Goal: Transaction & Acquisition: Purchase product/service

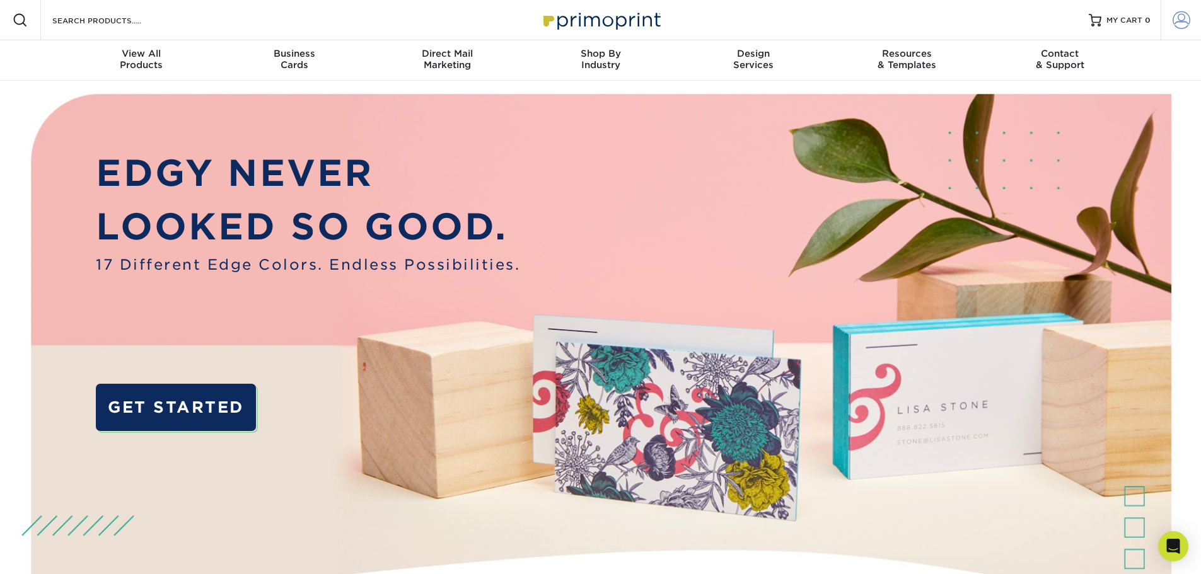
type input "[GEOGRAPHIC_DATA]"
click at [1183, 19] on span at bounding box center [1182, 20] width 18 height 18
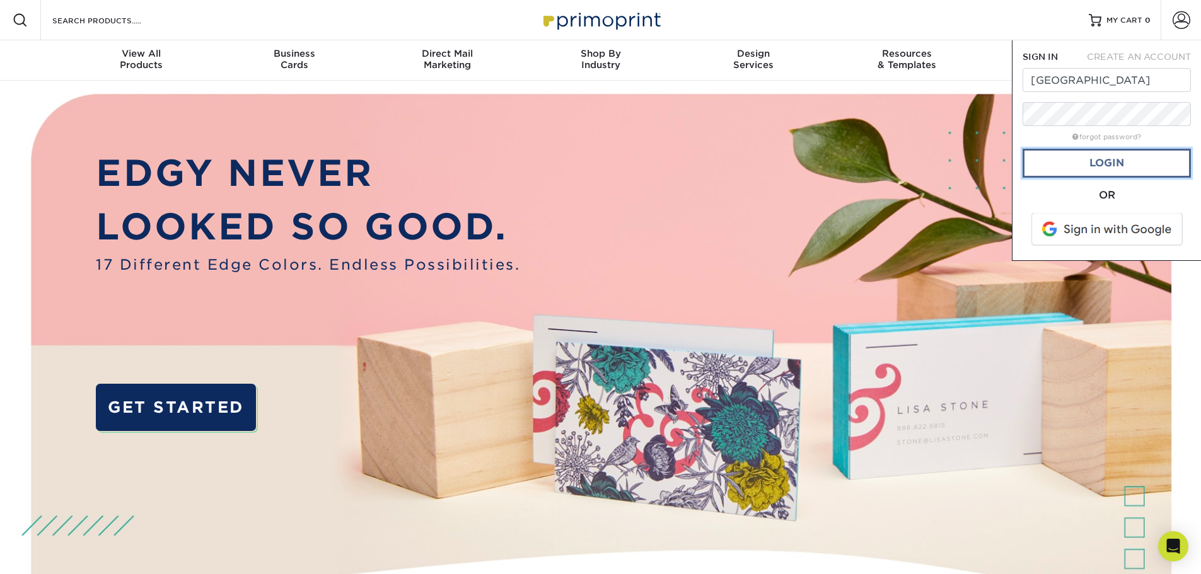
click at [1102, 168] on link "Login" at bounding box center [1107, 163] width 168 height 29
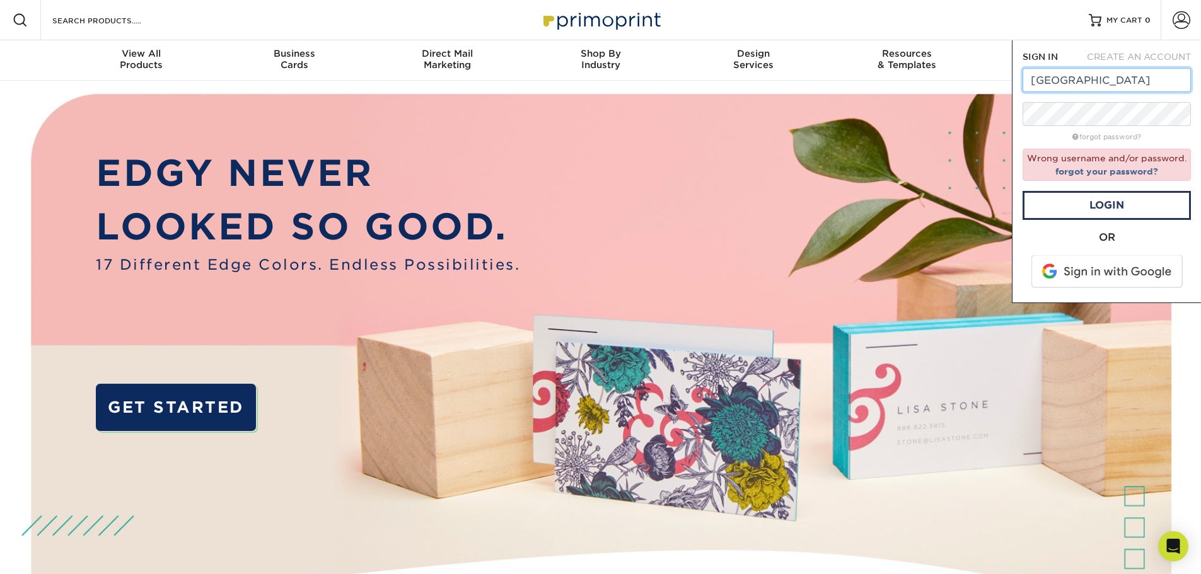
click at [1094, 83] on input "[GEOGRAPHIC_DATA]" at bounding box center [1107, 80] width 168 height 24
click at [1104, 202] on link "Login" at bounding box center [1107, 205] width 168 height 29
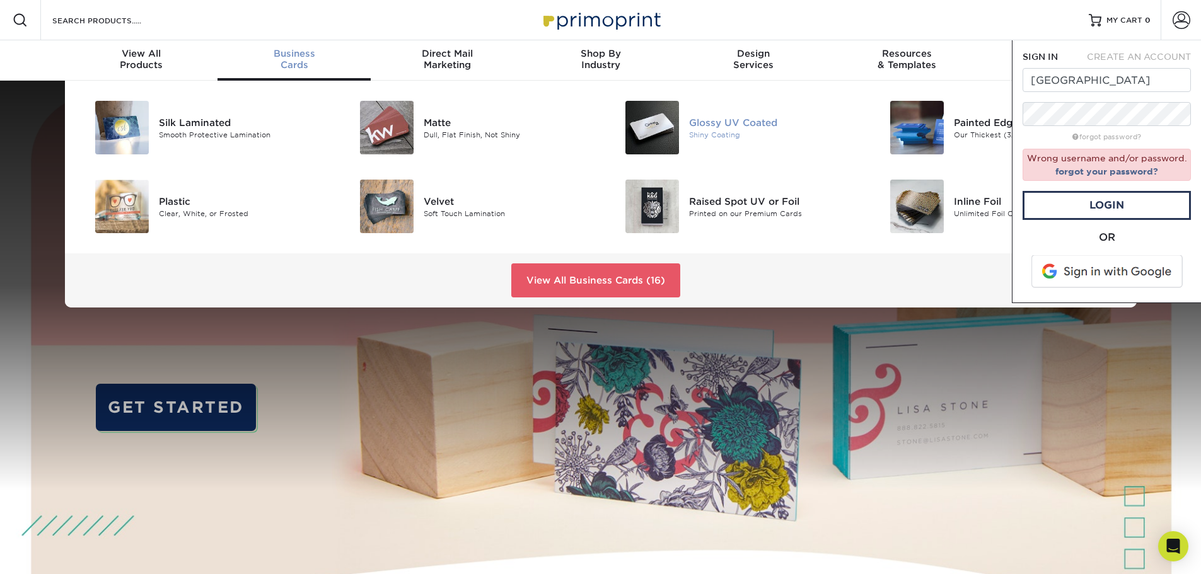
click at [708, 122] on div "Glossy UV Coated" at bounding box center [772, 122] width 167 height 14
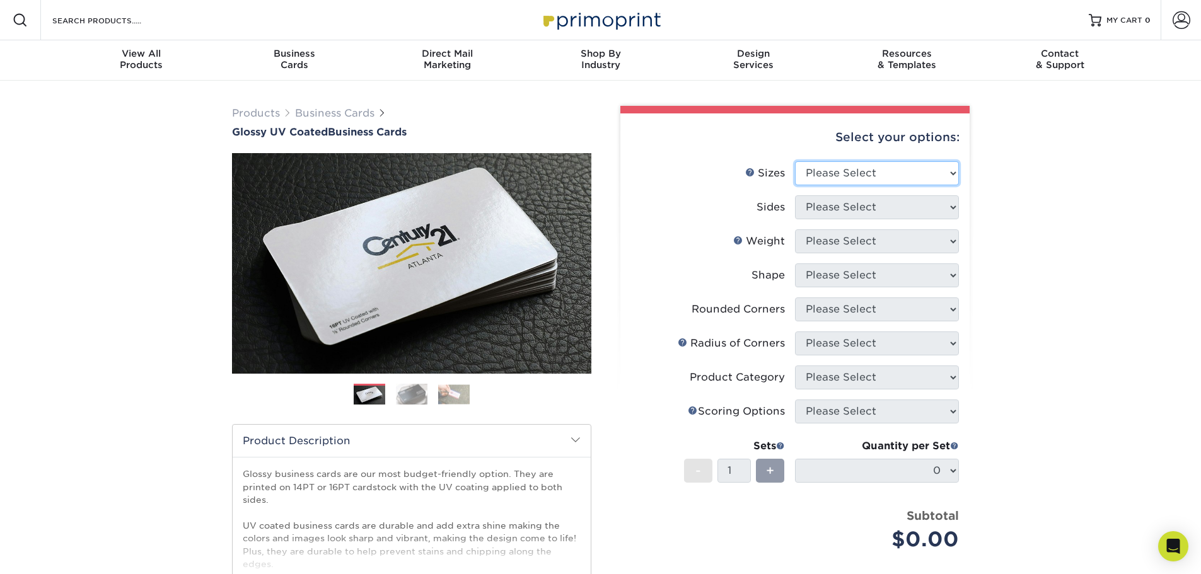
click at [817, 170] on select "Please Select 1.5" x 3.5" - Mini 1.75" x 3.5" - Mini 2" x 2" - Square 2" x 3" -…" at bounding box center [877, 173] width 164 height 24
click at [832, 167] on select "Please Select 1.5" x 3.5" - Mini 1.75" x 3.5" - Mini 2" x 2" - Square 2" x 3" -…" at bounding box center [877, 173] width 164 height 24
click at [997, 136] on div "Products Business Cards Glossy UV Coated Business Cards Previous Next" at bounding box center [600, 417] width 1201 height 673
click at [825, 176] on select "Please Select 1.5" x 3.5" - Mini 1.75" x 3.5" - Mini 2" x 2" - Square 2" x 3" -…" at bounding box center [877, 173] width 164 height 24
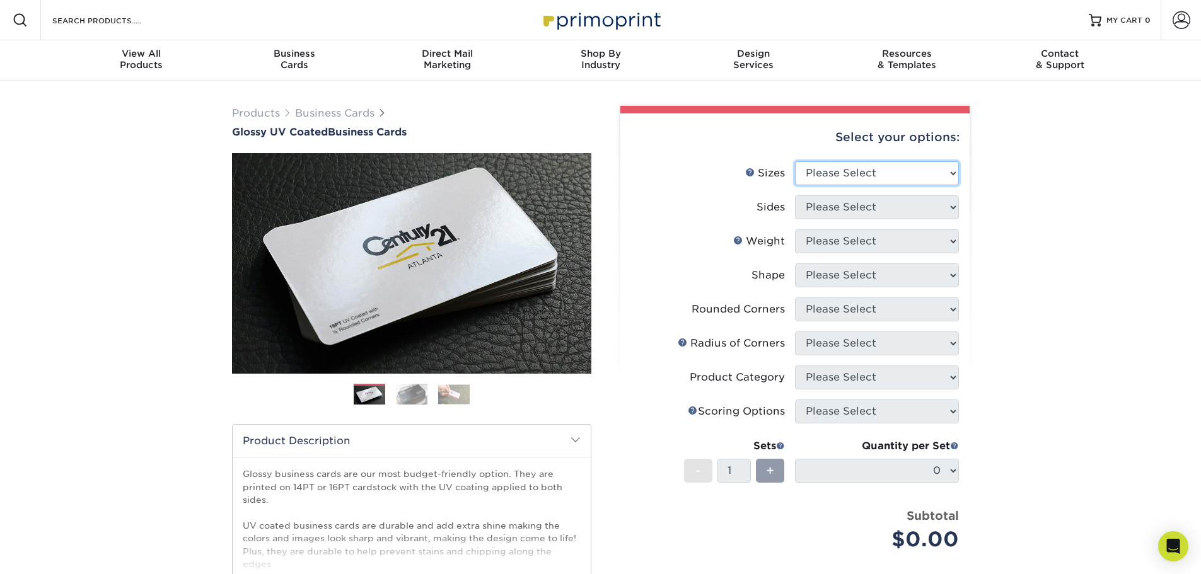
click at [828, 178] on select "Please Select 1.5" x 3.5" - Mini 1.75" x 3.5" - Mini 2" x 2" - Square 2" x 3" -…" at bounding box center [877, 173] width 164 height 24
click at [1073, 64] on div "Contact & Support" at bounding box center [1059, 59] width 153 height 23
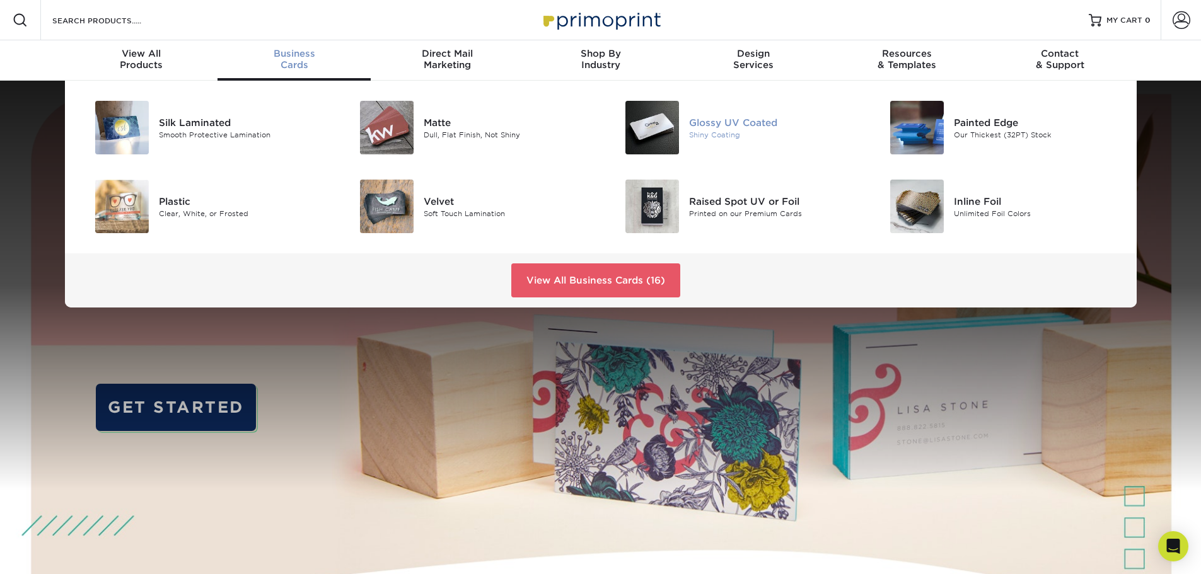
click at [726, 134] on div "Shiny Coating" at bounding box center [772, 134] width 167 height 11
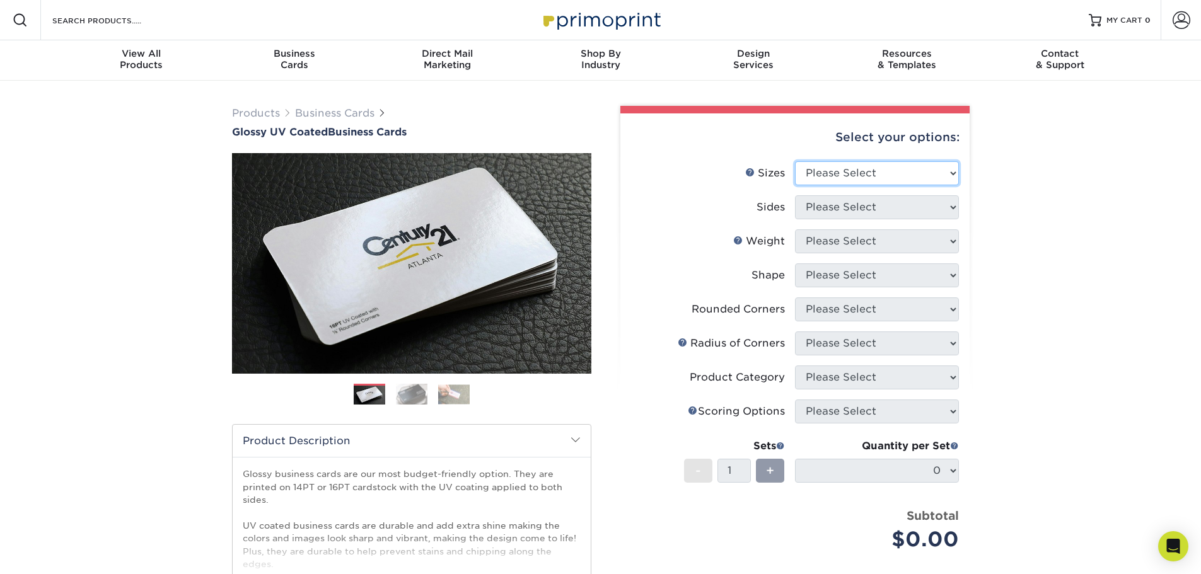
click at [827, 176] on select "Please Select 1.5" x 3.5" - Mini 1.75" x 3.5" - Mini 2" x 2" - Square 2" x 3" -…" at bounding box center [877, 173] width 164 height 24
click at [700, 168] on label "Sizes Help Sizes" at bounding box center [713, 173] width 164 height 24
click at [877, 172] on select "Please Select 1.5" x 3.5" - Mini 1.75" x 3.5" - Mini 2" x 2" - Square 2" x 3" -…" at bounding box center [877, 173] width 164 height 24
select select "2.12x3.38"
click at [795, 161] on select "Please Select 1.5" x 3.5" - Mini 1.75" x 3.5" - Mini 2" x 2" - Square 2" x 3" -…" at bounding box center [877, 173] width 164 height 24
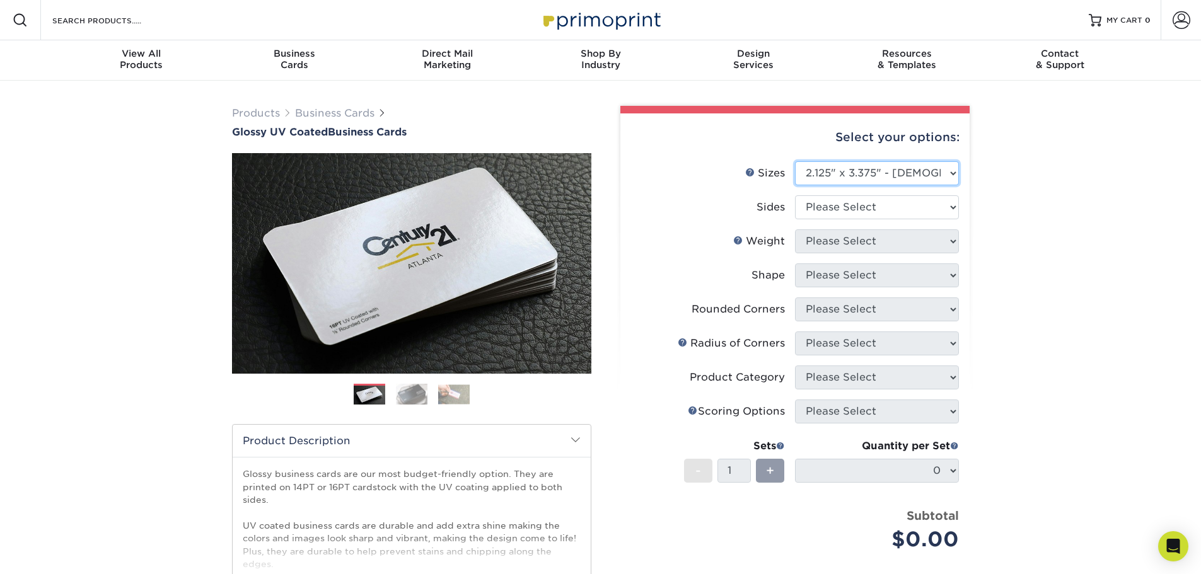
click at [907, 173] on select "Please Select 1.5" x 3.5" - Mini 1.75" x 3.5" - Mini 2" x 2" - Square 2" x 3" -…" at bounding box center [877, 173] width 164 height 24
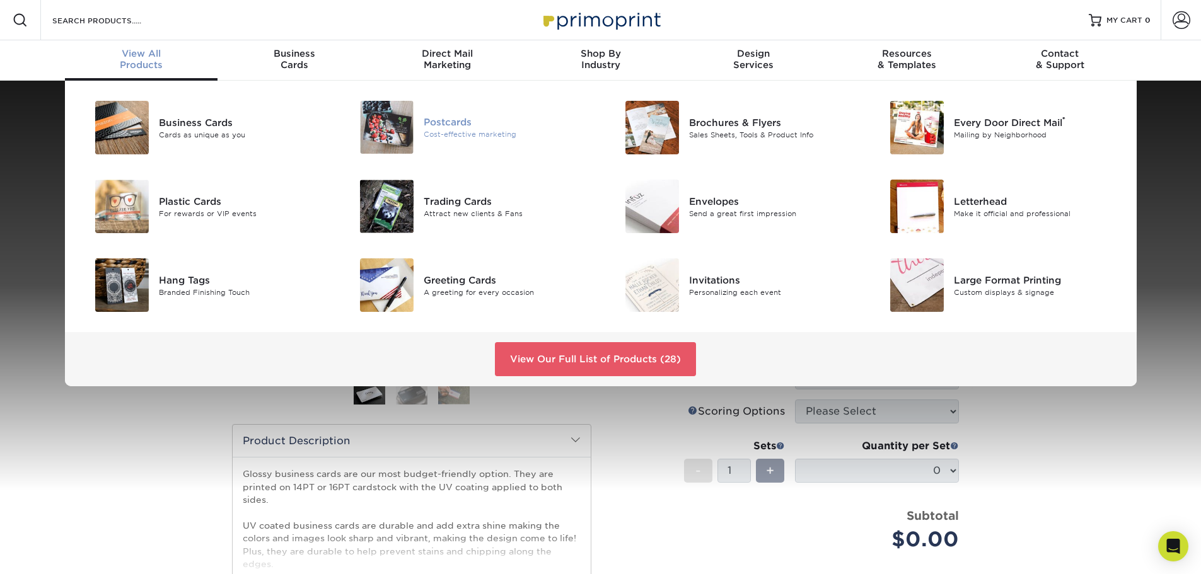
click at [472, 132] on div "Cost-effective marketing" at bounding box center [507, 134] width 167 height 11
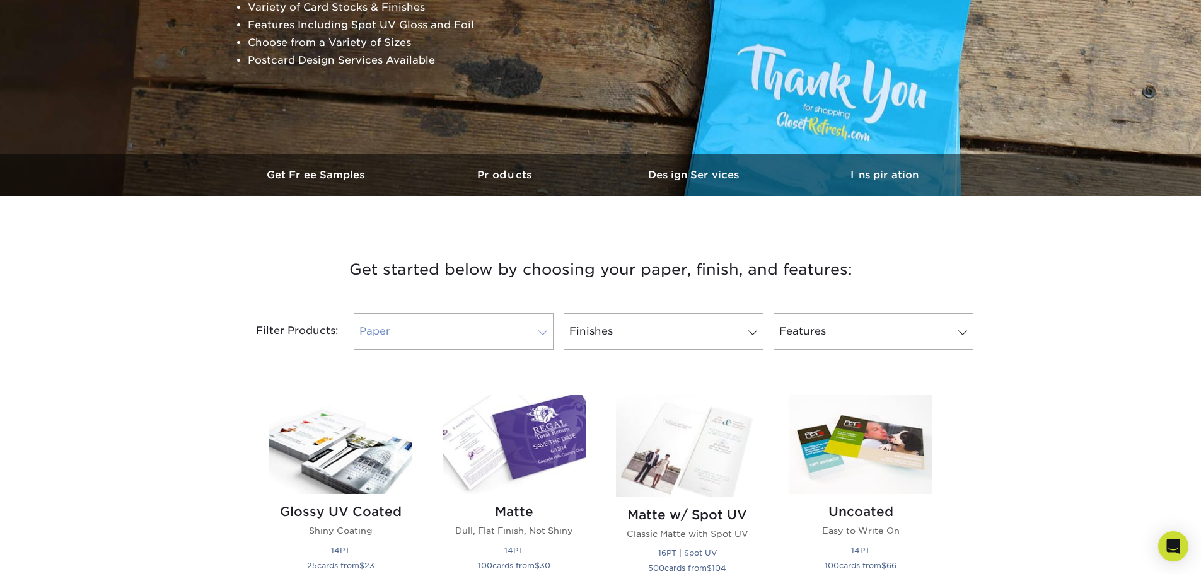
scroll to position [315, 0]
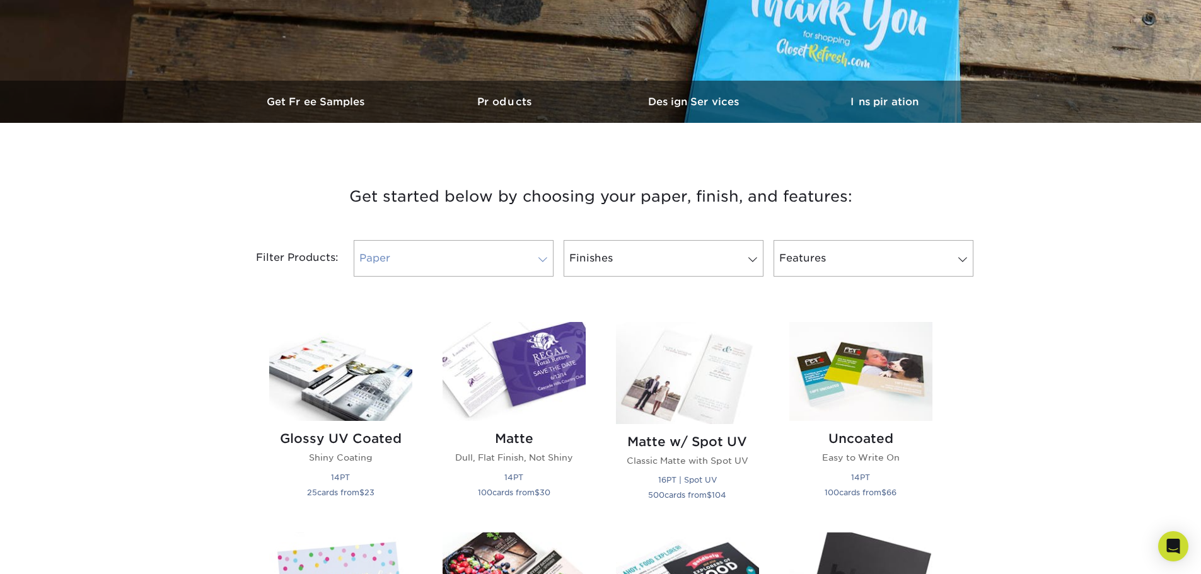
click at [454, 250] on link "Paper" at bounding box center [454, 258] width 200 height 37
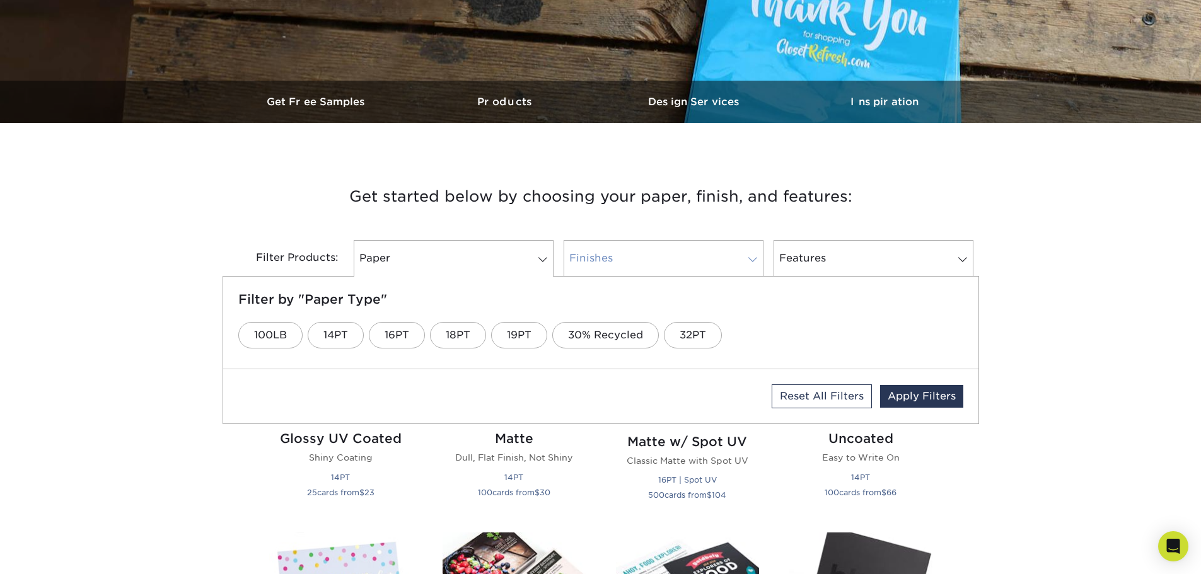
click at [590, 256] on link "Finishes" at bounding box center [664, 258] width 200 height 37
click at [821, 250] on link "Features" at bounding box center [874, 258] width 200 height 37
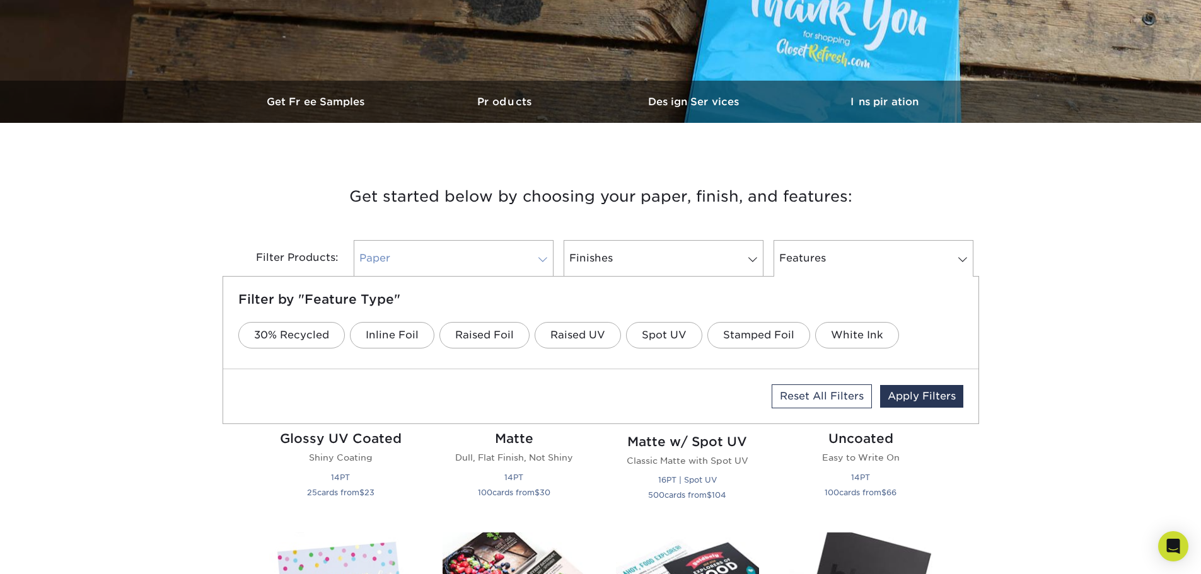
click at [434, 257] on link "Paper" at bounding box center [454, 258] width 200 height 37
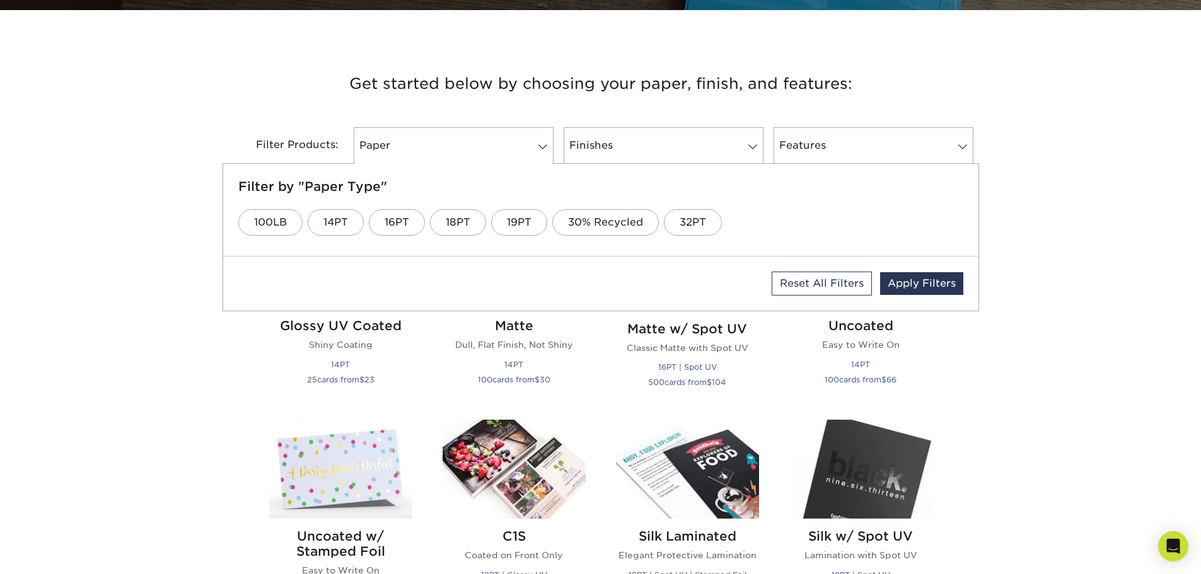
scroll to position [441, 0]
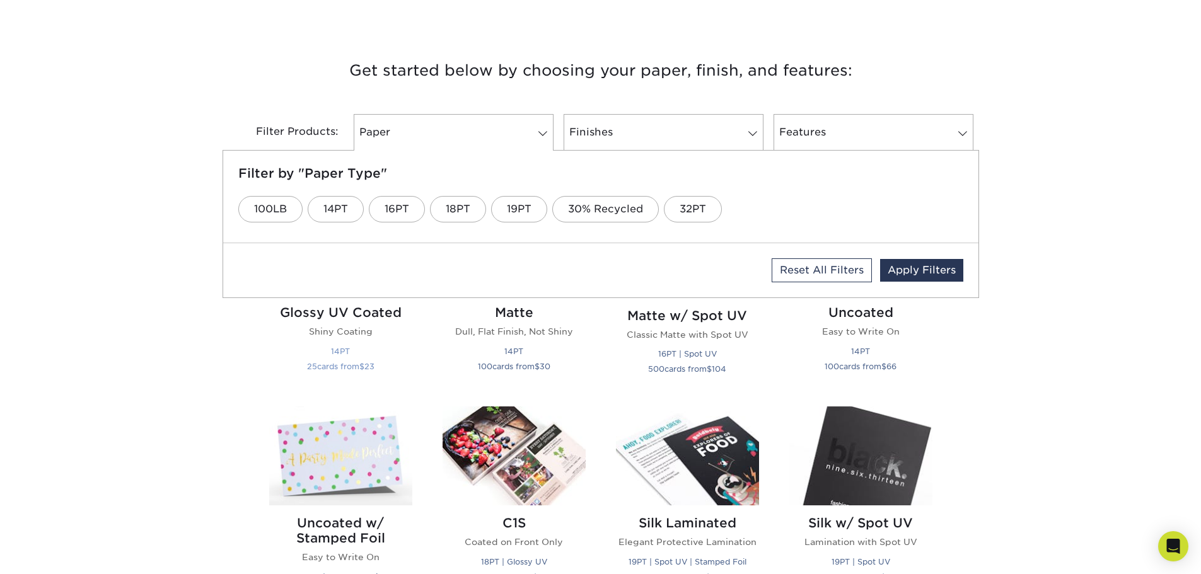
click at [382, 312] on h2 "Glossy UV Coated" at bounding box center [340, 312] width 143 height 15
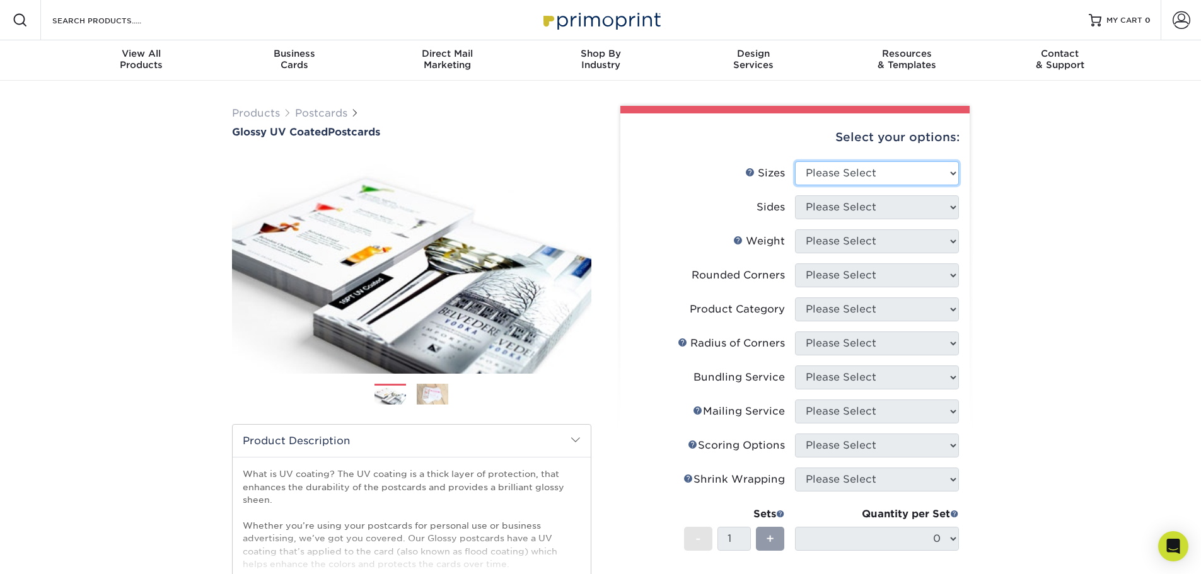
click at [823, 166] on select "Please Select 1.5" x 7" 2" x 4" 2" x 6" 2" x 7" 2" x 8" 2.12" x 5.5" 2.12" x 5.…" at bounding box center [877, 173] width 164 height 24
select select "3.50x3.50"
click at [795, 161] on select "Please Select 1.5" x 7" 2" x 4" 2" x 6" 2" x 7" 2" x 8" 2.12" x 5.5" 2.12" x 5.…" at bounding box center [877, 173] width 164 height 24
click at [856, 200] on select "Please Select Print Both Sides Print Front Only" at bounding box center [877, 207] width 164 height 24
select select "13abbda7-1d64-4f25-8bb2-c179b224825d"
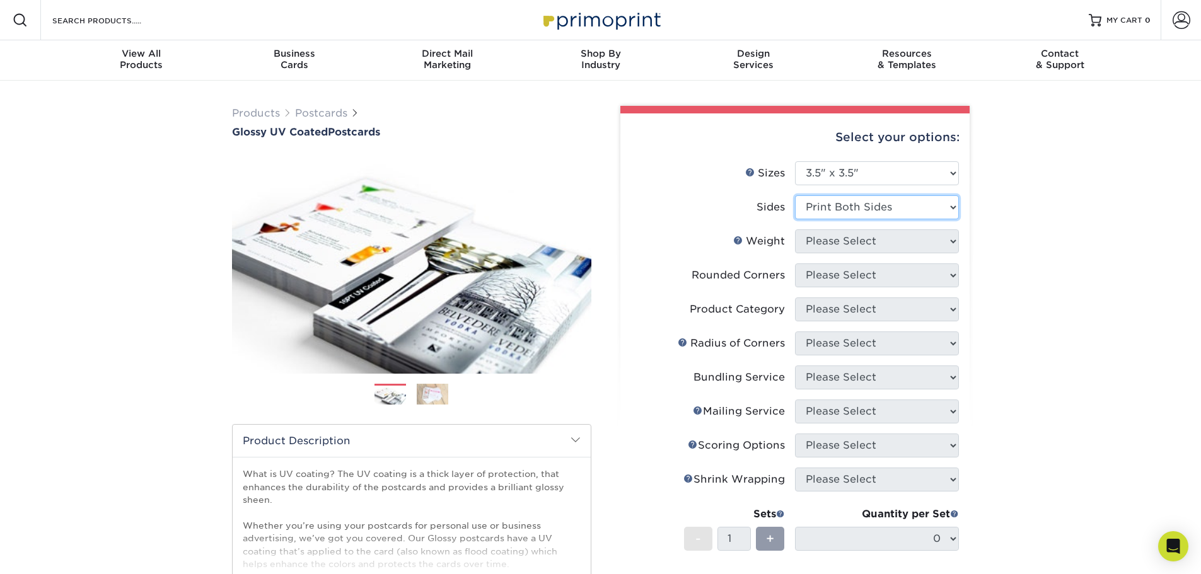
click at [795, 195] on select "Please Select Print Both Sides Print Front Only" at bounding box center [877, 207] width 164 height 24
click at [821, 241] on select "Please Select 16PT 14PT" at bounding box center [877, 241] width 164 height 24
select select "16PT"
click at [795, 229] on select "Please Select 16PT 14PT" at bounding box center [877, 241] width 164 height 24
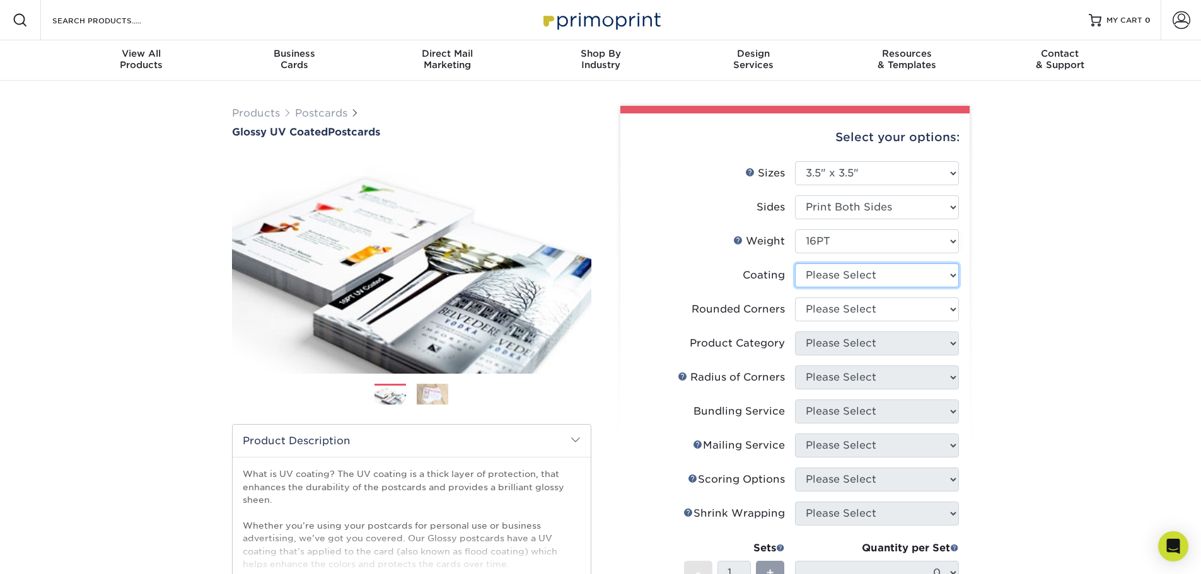
click at [830, 273] on select at bounding box center [877, 276] width 164 height 24
select select "ae367451-b2b8-45df-a344-0f05b6a12993"
click at [795, 264] on select at bounding box center [877, 276] width 164 height 24
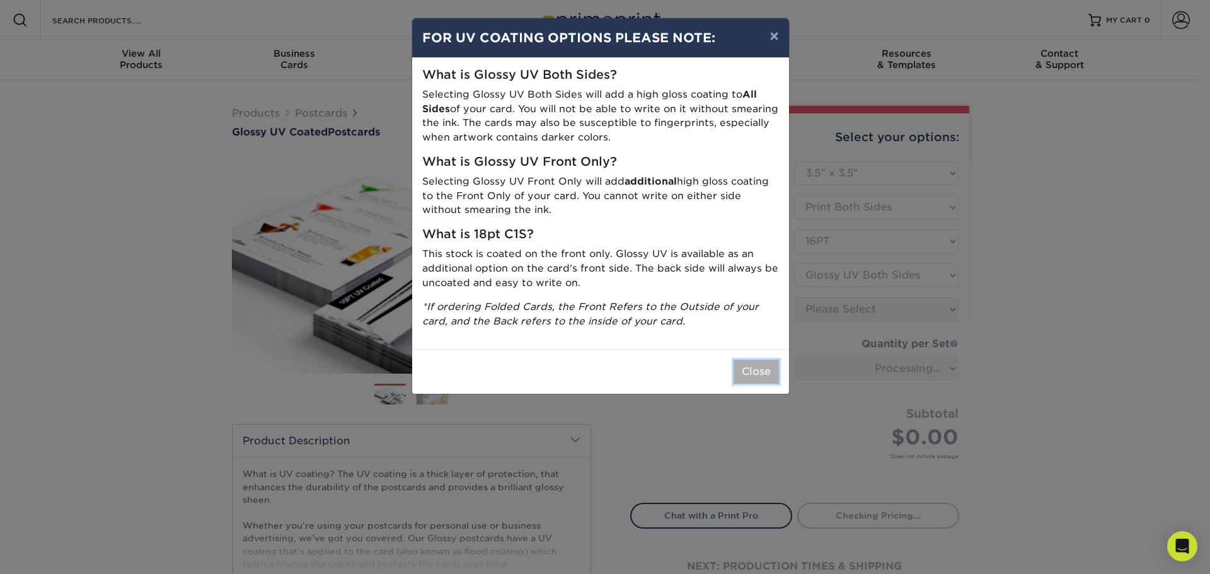
click at [757, 369] on button "Close" at bounding box center [756, 372] width 45 height 24
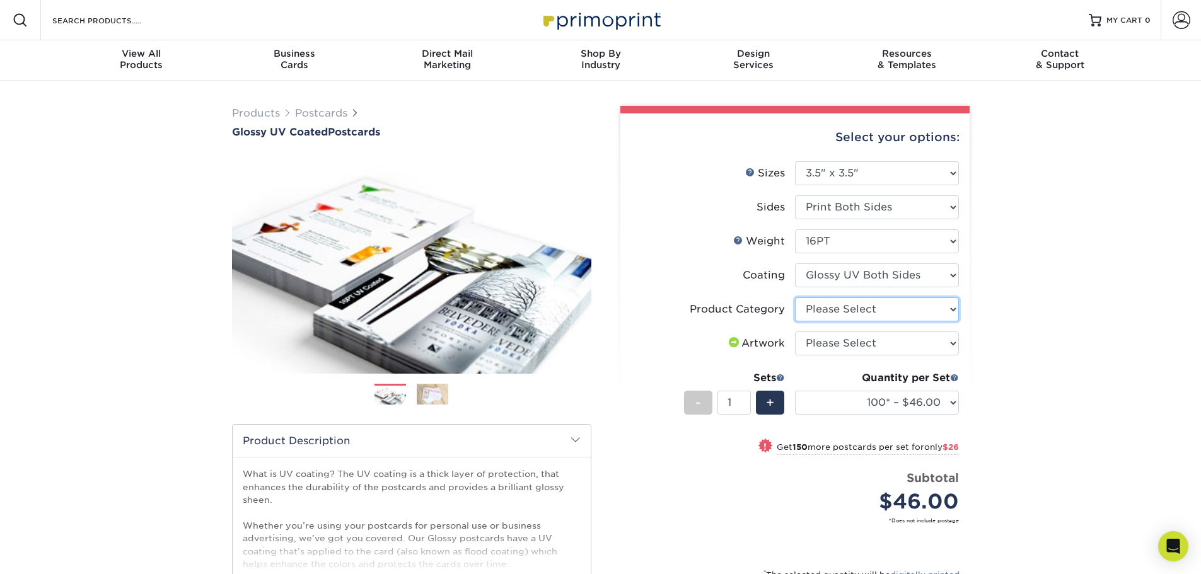
click at [834, 315] on select "Please Select Postcards" at bounding box center [877, 310] width 164 height 24
select select "9b7272e0-d6c8-4c3c-8e97-d3a1bcdab858"
click at [795, 298] on select "Please Select Postcards" at bounding box center [877, 310] width 164 height 24
click at [827, 346] on select "Please Select I will upload files I need a design - $150" at bounding box center [877, 344] width 164 height 24
select select "upload"
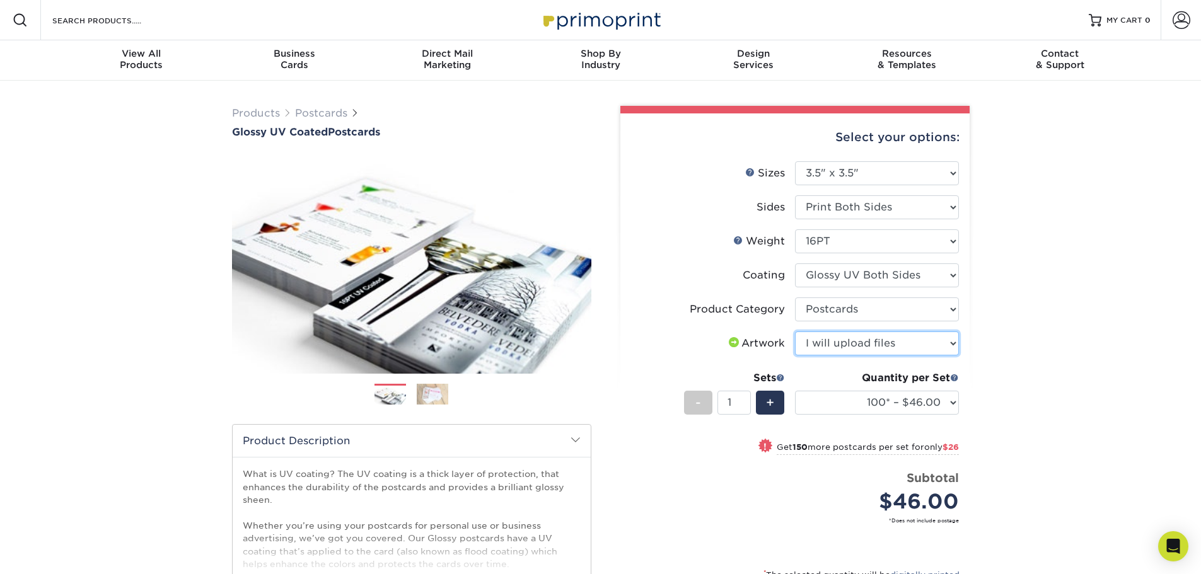
click at [795, 332] on select "Please Select I will upload files I need a design - $150" at bounding box center [877, 344] width 164 height 24
click at [930, 407] on select "100* – $46.00 250* – $72.00 500 – $98.00 1000 – $112.00 2500 – $183.00 5000 – $…" at bounding box center [877, 403] width 164 height 24
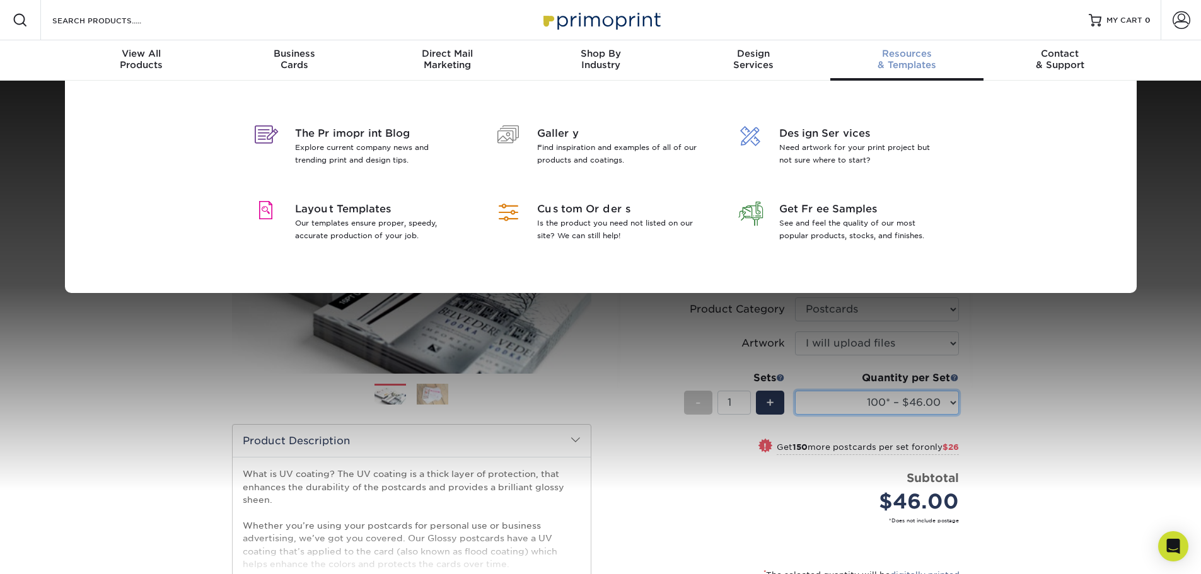
select select "250* – $72.00"
click at [795, 391] on select "100* – $46.00 250* – $72.00 500 – $98.00 1000 – $112.00 2500 – $183.00 5000 – $…" at bounding box center [877, 403] width 164 height 24
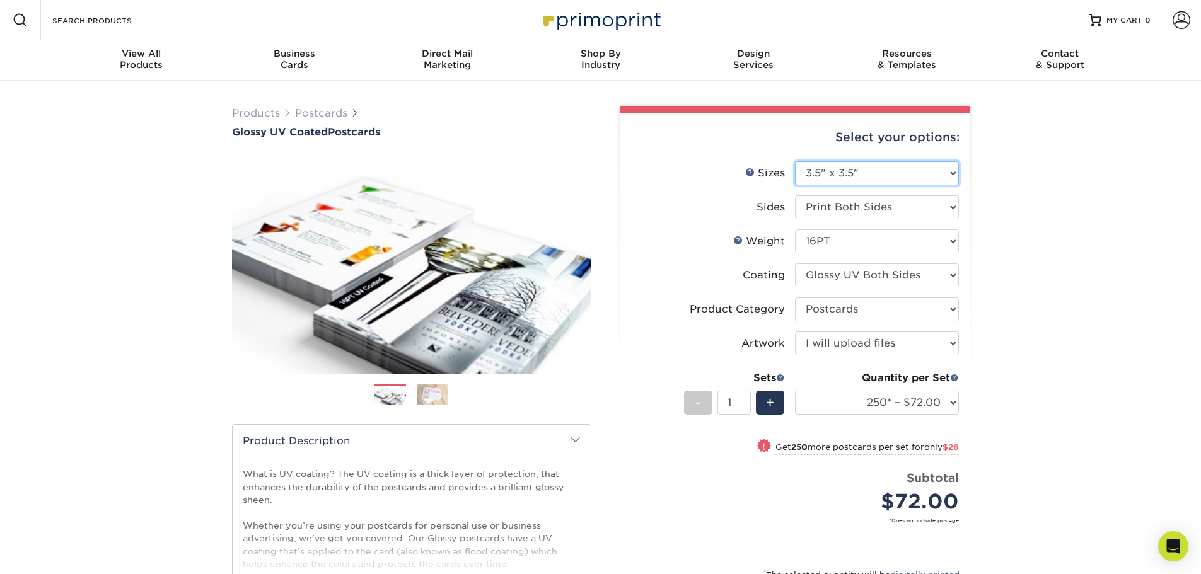
click at [854, 171] on select "Please Select 1.5" x 7" 2" x 4" 2" x 6" 2" x 7" 2" x 8" 2.12" x 5.5" 2.12" x 5.…" at bounding box center [877, 173] width 164 height 24
select select "2.00x4.00"
click at [795, 161] on select "Please Select 1.5" x 7" 2" x 4" 2" x 6" 2" x 7" 2" x 8" 2.12" x 5.5" 2.12" x 5.…" at bounding box center [877, 173] width 164 height 24
select select "-1"
select select
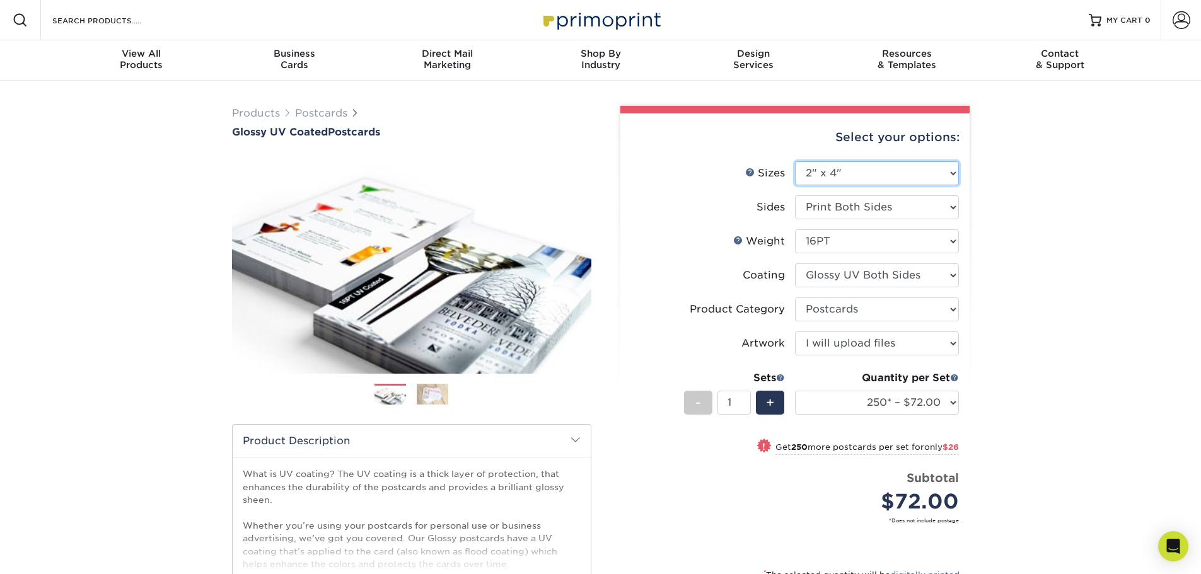
select select "-1"
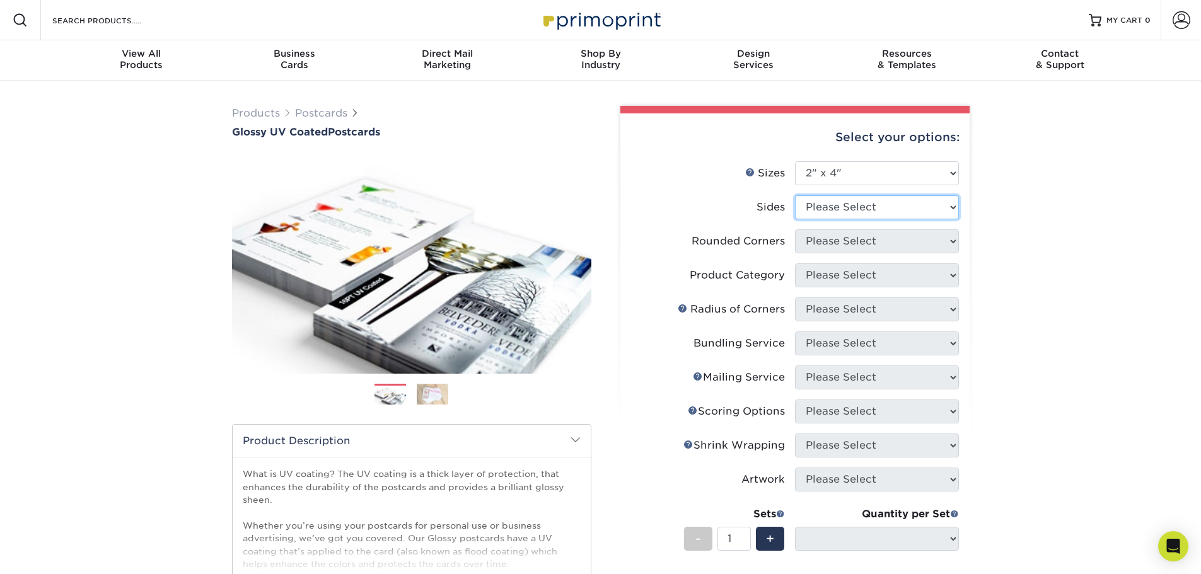
click at [837, 209] on select "Please Select Print Both Sides Print Front Only" at bounding box center [877, 207] width 164 height 24
select select "13abbda7-1d64-4f25-8bb2-c179b224825d"
click at [795, 195] on select "Please Select Print Both Sides Print Front Only" at bounding box center [877, 207] width 164 height 24
select select
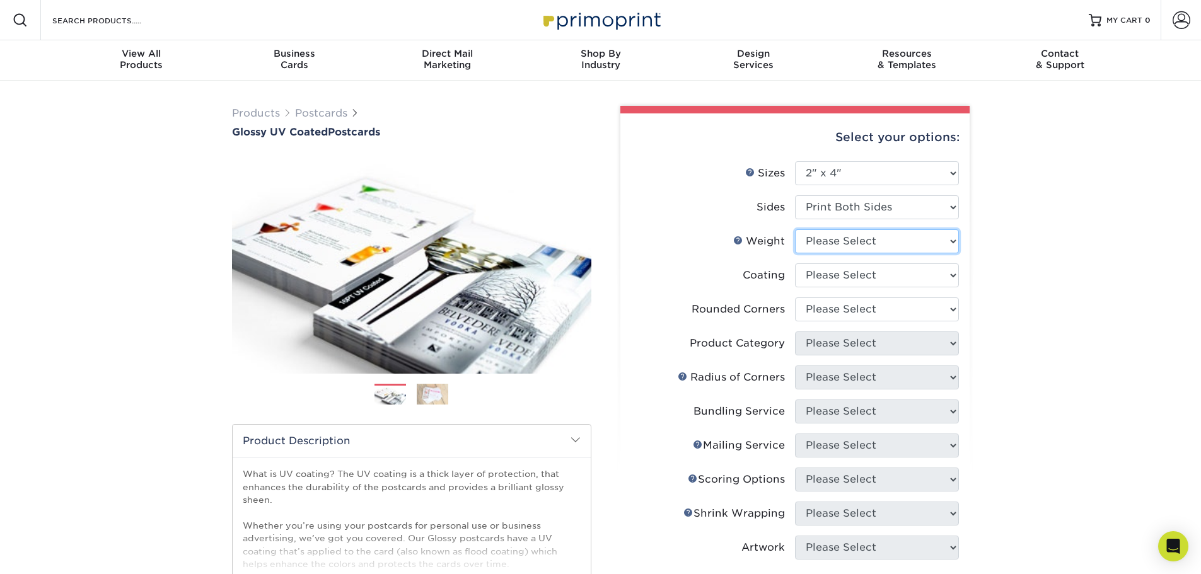
click at [836, 246] on select "Please Select 16PT 14PT" at bounding box center [877, 241] width 164 height 24
select select "16PT"
click at [795, 229] on select "Please Select 16PT 14PT" at bounding box center [877, 241] width 164 height 24
select select
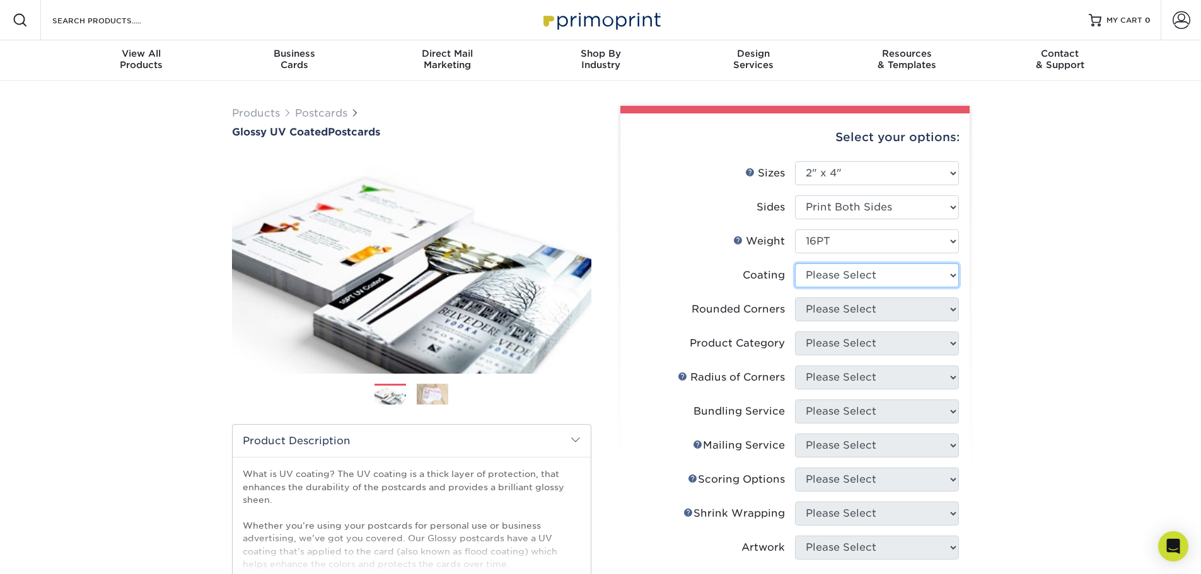
click at [844, 284] on select at bounding box center [877, 276] width 164 height 24
select select "ae367451-b2b8-45df-a344-0f05b6a12993"
click at [795, 264] on select at bounding box center [877, 276] width 164 height 24
select select "-1"
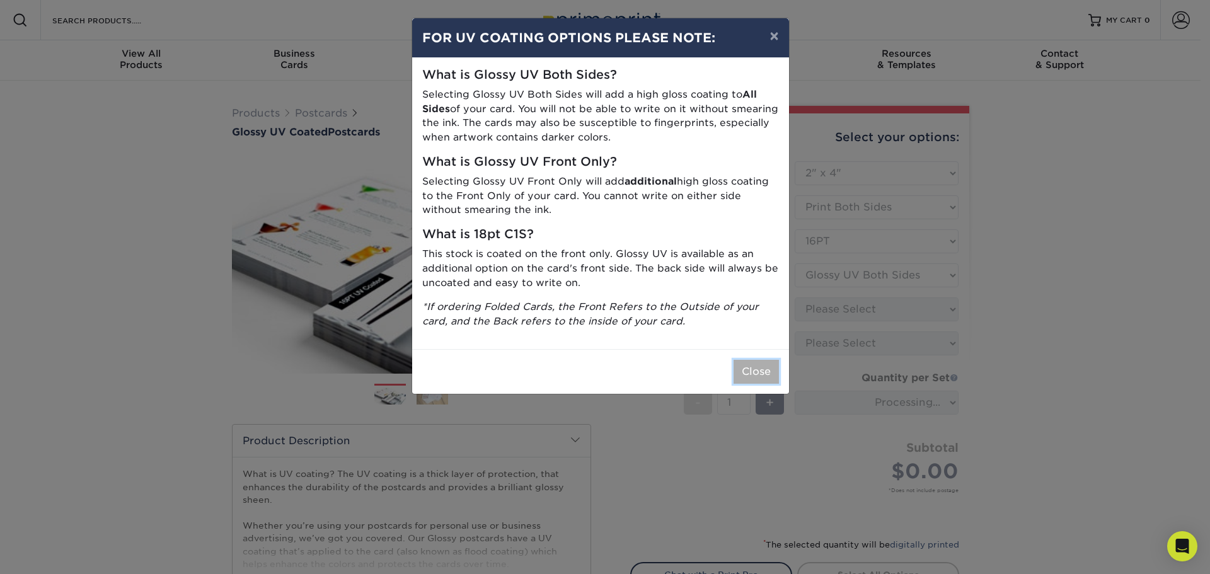
click at [756, 374] on button "Close" at bounding box center [756, 372] width 45 height 24
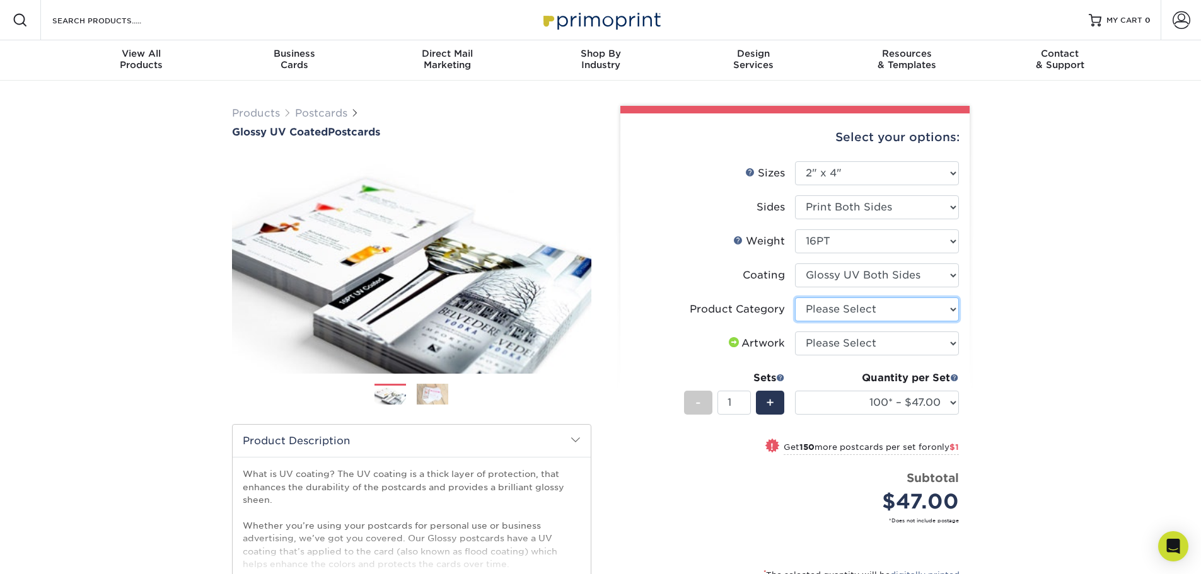
click at [864, 312] on select "Please Select Postcards" at bounding box center [877, 310] width 164 height 24
select select "9b7272e0-d6c8-4c3c-8e97-d3a1bcdab858"
click at [795, 298] on select "Please Select Postcards" at bounding box center [877, 310] width 164 height 24
click at [862, 344] on select "Please Select I will upload files I need a design - $150" at bounding box center [877, 344] width 164 height 24
select select "upload"
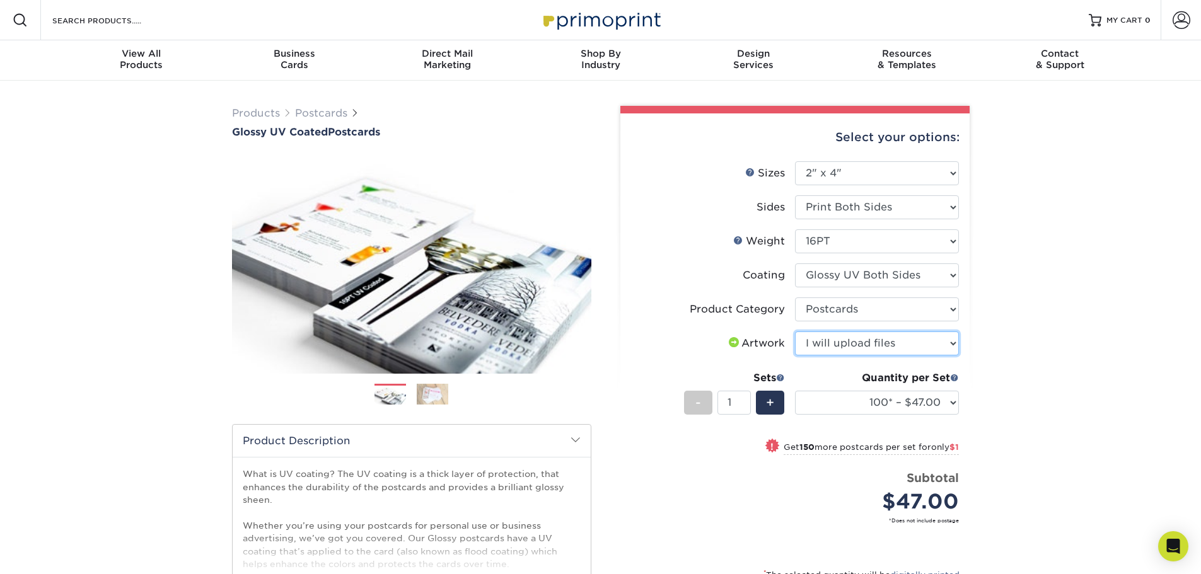
click at [795, 332] on select "Please Select I will upload files I need a design - $150" at bounding box center [877, 344] width 164 height 24
click at [832, 403] on select "100* – $47.00 250* – $48.00 500 – $53.00 1000 – $63.00 2500 – $100.00 5000 – $1…" at bounding box center [877, 403] width 164 height 24
click at [795, 391] on select "100* – $47.00 250* – $48.00 500 – $53.00 1000 – $63.00 2500 – $100.00 5000 – $1…" at bounding box center [877, 403] width 164 height 24
click at [914, 403] on select "100* – $47.00 250* – $48.00 500 – $53.00 1000 – $63.00 2500 – $100.00 5000 – $1…" at bounding box center [877, 403] width 164 height 24
select select "500 – $53.00"
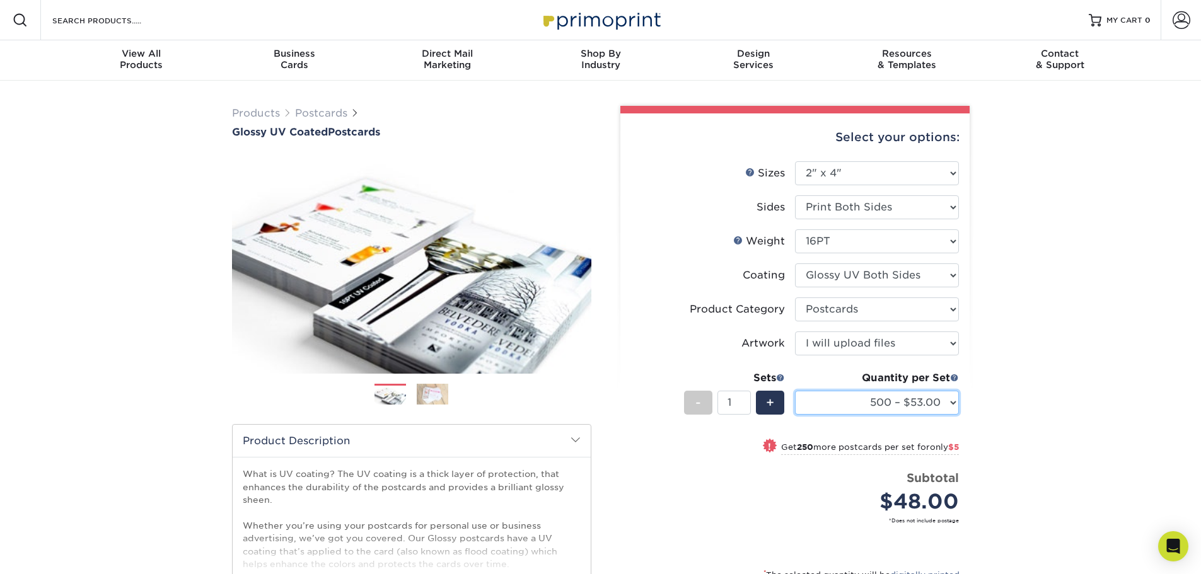
click at [795, 391] on select "100* – $47.00 250* – $48.00 500 – $53.00 1000 – $63.00 2500 – $100.00 5000 – $1…" at bounding box center [877, 403] width 164 height 24
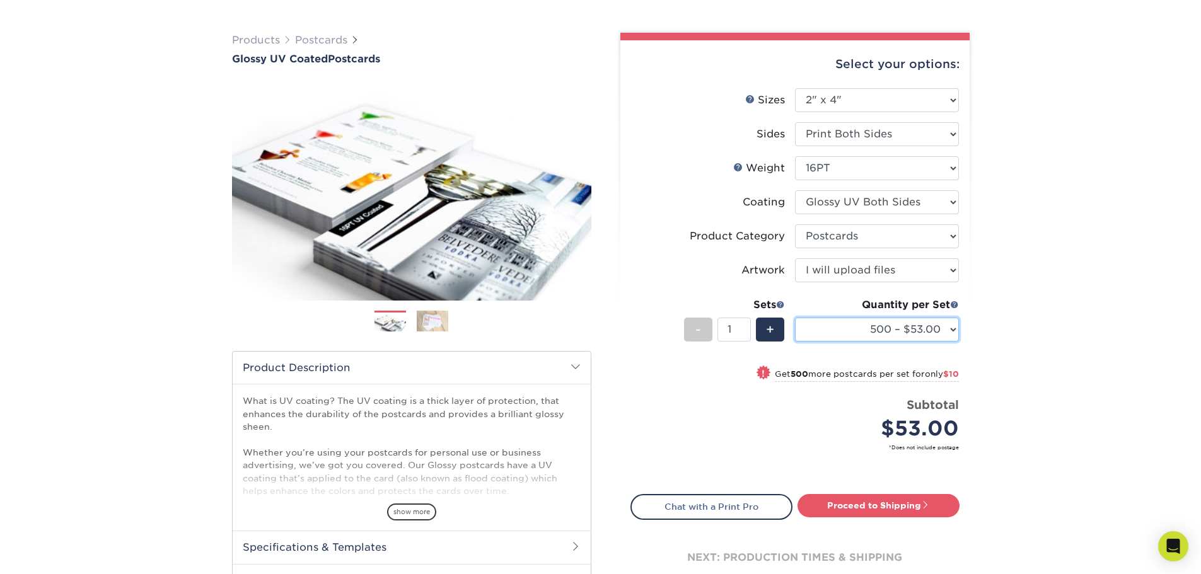
scroll to position [189, 0]
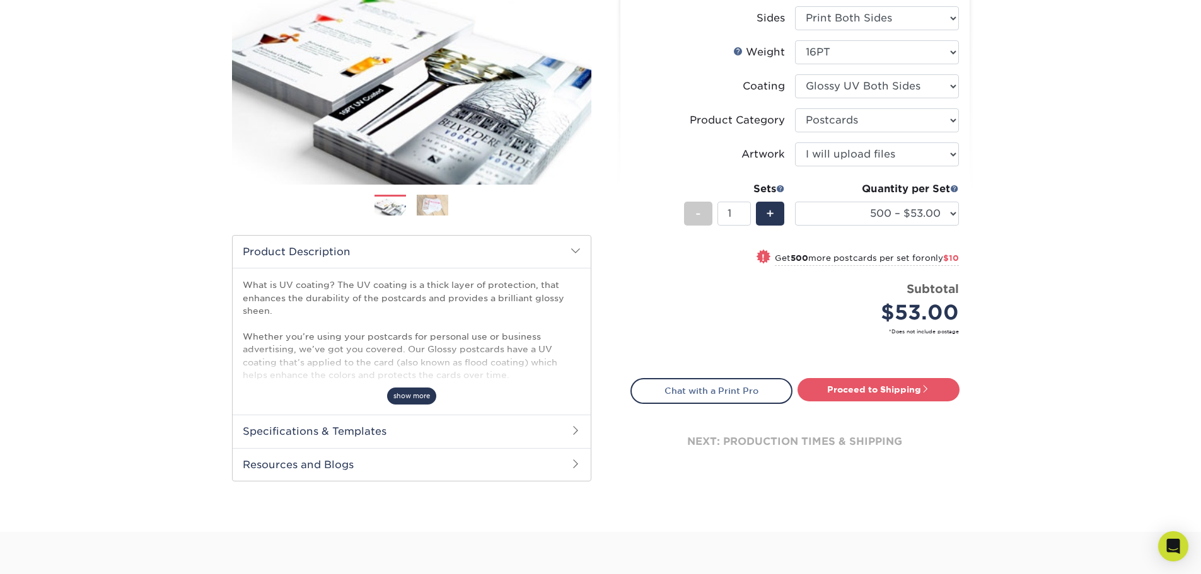
click at [402, 397] on span "show more" at bounding box center [411, 396] width 49 height 17
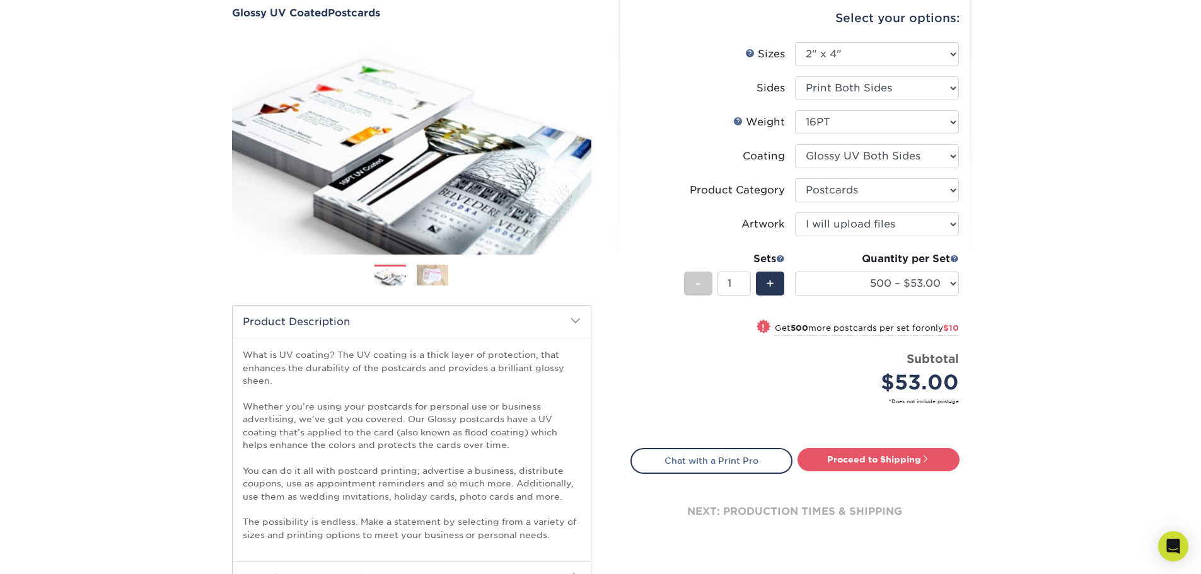
scroll to position [0, 0]
